Goal: Navigation & Orientation: Find specific page/section

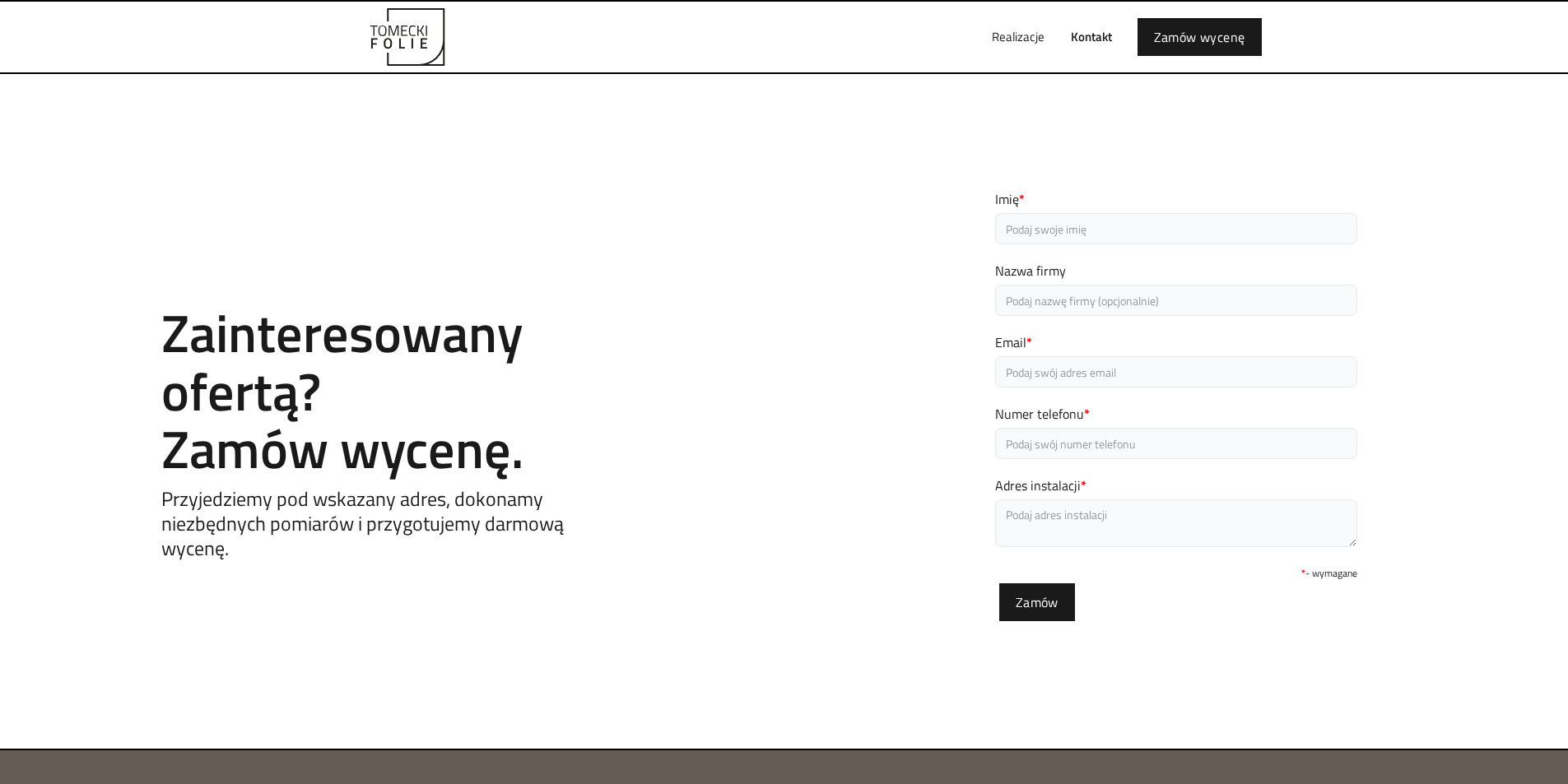
click at [1104, 34] on link "Kontakt" at bounding box center [1091, 37] width 68 height 53
click at [1028, 39] on link "Realizacje" at bounding box center [1018, 37] width 79 height 53
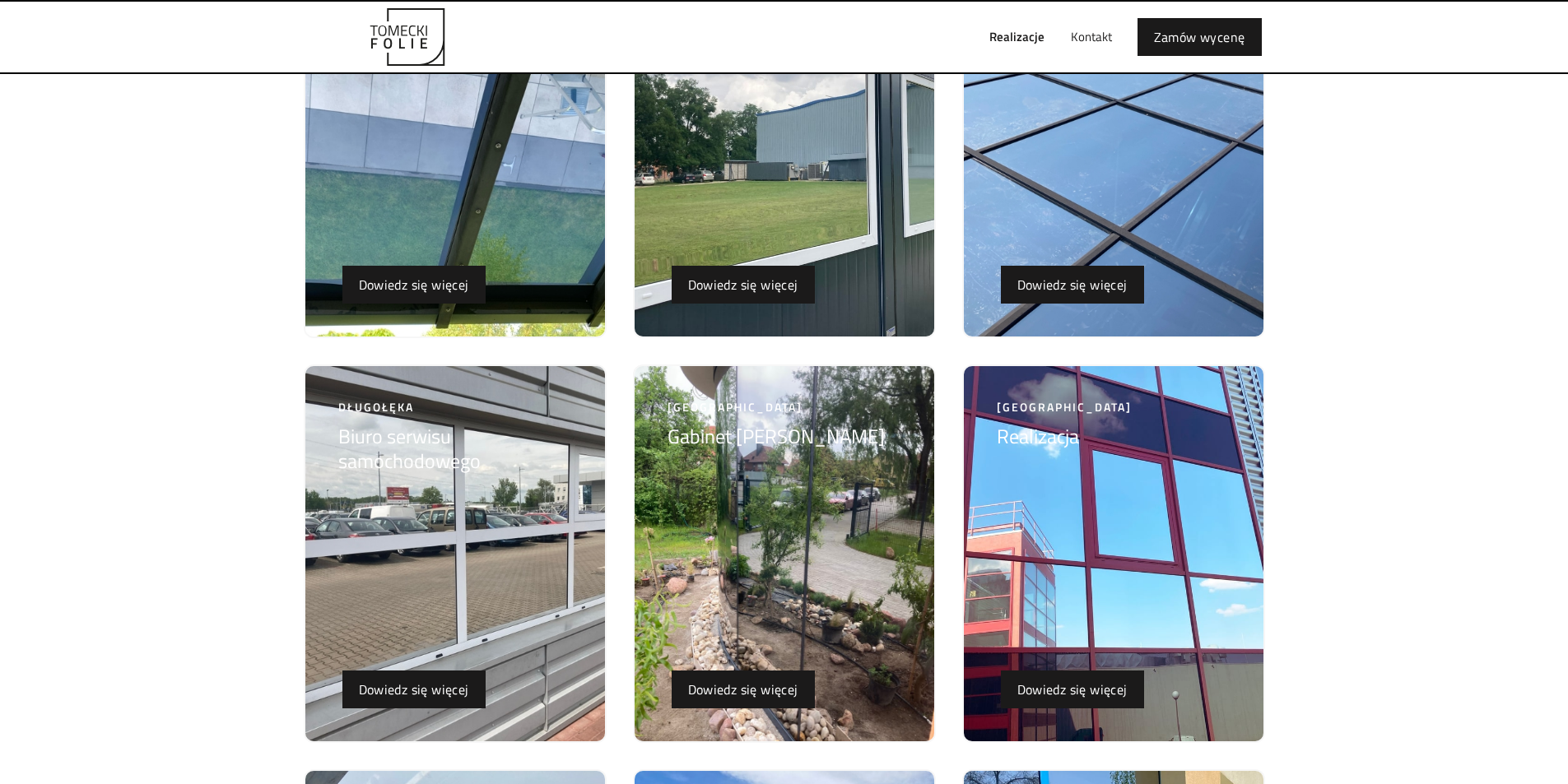
scroll to position [4169, 0]
